Goal: Information Seeking & Learning: Learn about a topic

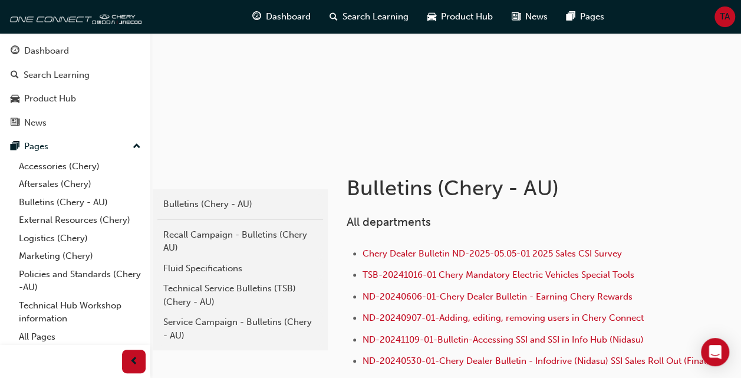
scroll to position [133, 0]
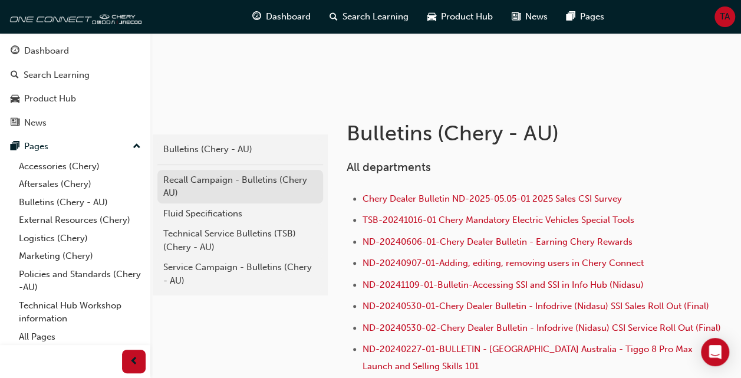
click at [196, 179] on div "Recall Campaign - Bulletins (Chery AU)" at bounding box center [240, 186] width 154 height 27
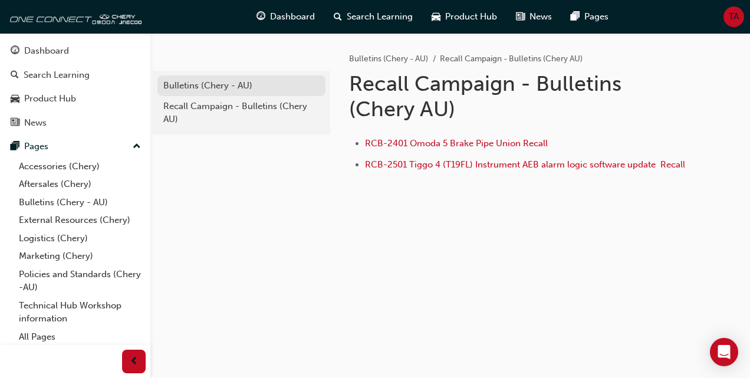
click at [184, 85] on div "Bulletins (Chery - AU)" at bounding box center [241, 86] width 156 height 14
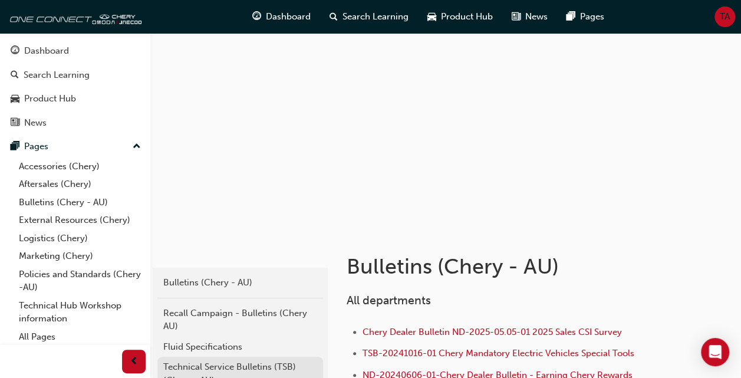
click at [230, 364] on div "Technical Service Bulletins (TSB) (Chery - AU)" at bounding box center [240, 373] width 154 height 27
